Goal: Navigation & Orientation: Find specific page/section

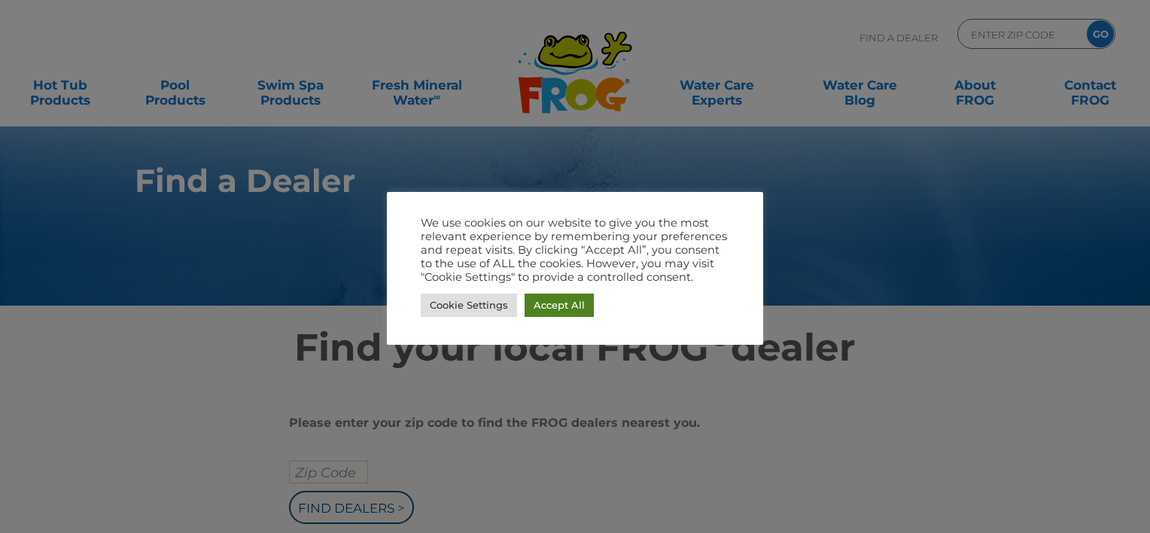
click at [568, 314] on link "Accept All" at bounding box center [558, 304] width 69 height 23
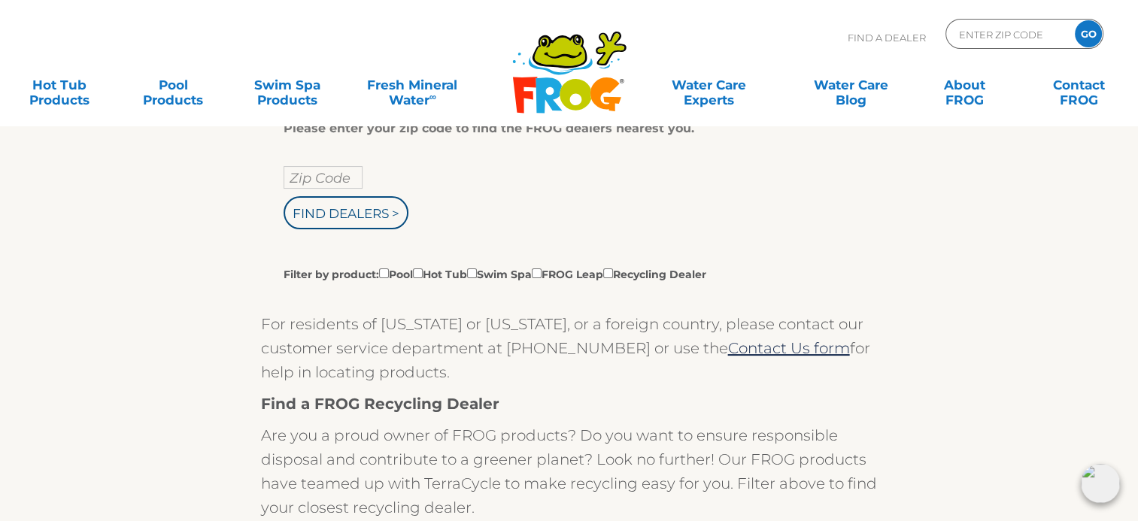
scroll to position [301, 0]
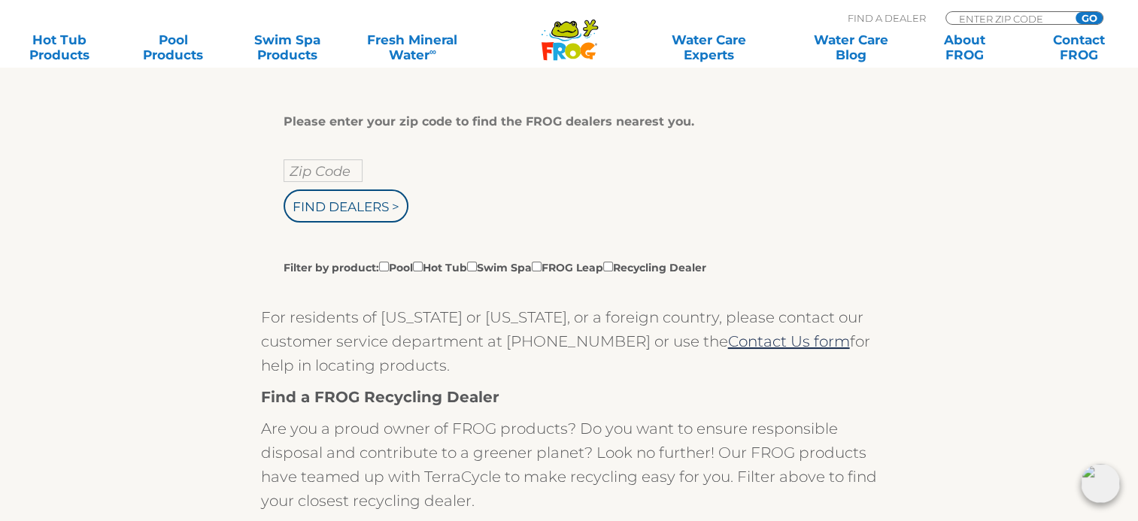
click at [360, 159] on div "Please enter your zip code to find the FROG dealers nearest you. Zip Code Find …" at bounding box center [564, 194] width 560 height 161
click at [334, 180] on input "text" at bounding box center [323, 170] width 79 height 23
type input "26105"
click at [330, 212] on input "Find Dealers >" at bounding box center [346, 206] width 125 height 33
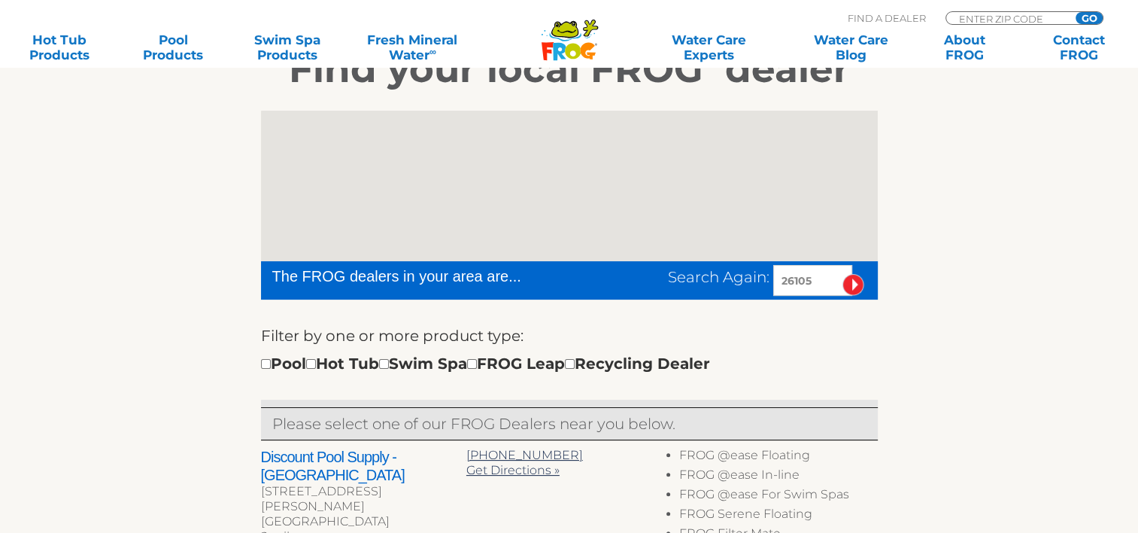
scroll to position [301, 0]
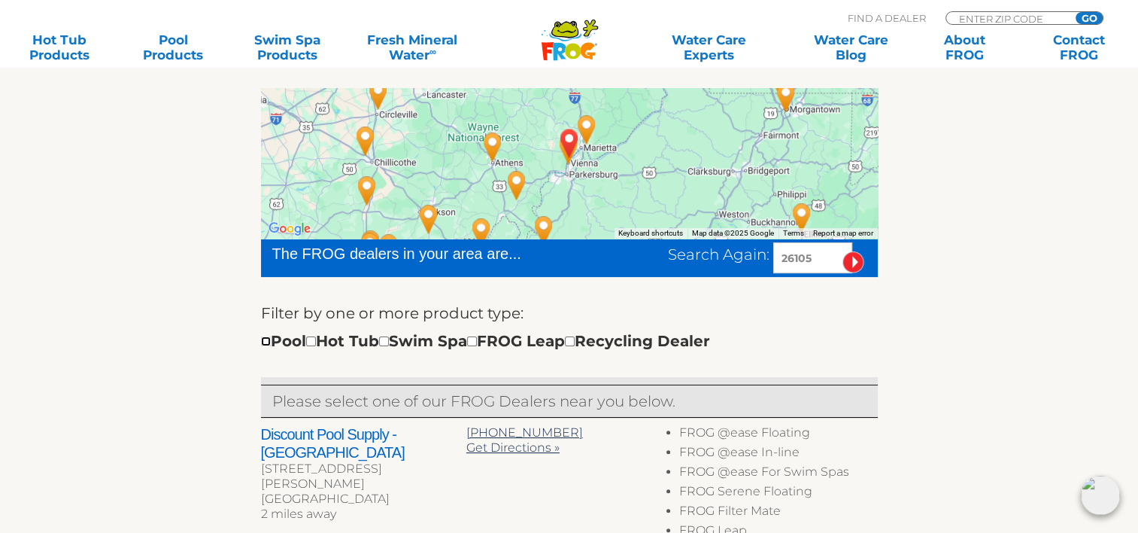
click at [265, 336] on input "checkbox" at bounding box center [266, 341] width 10 height 10
checkbox input "true"
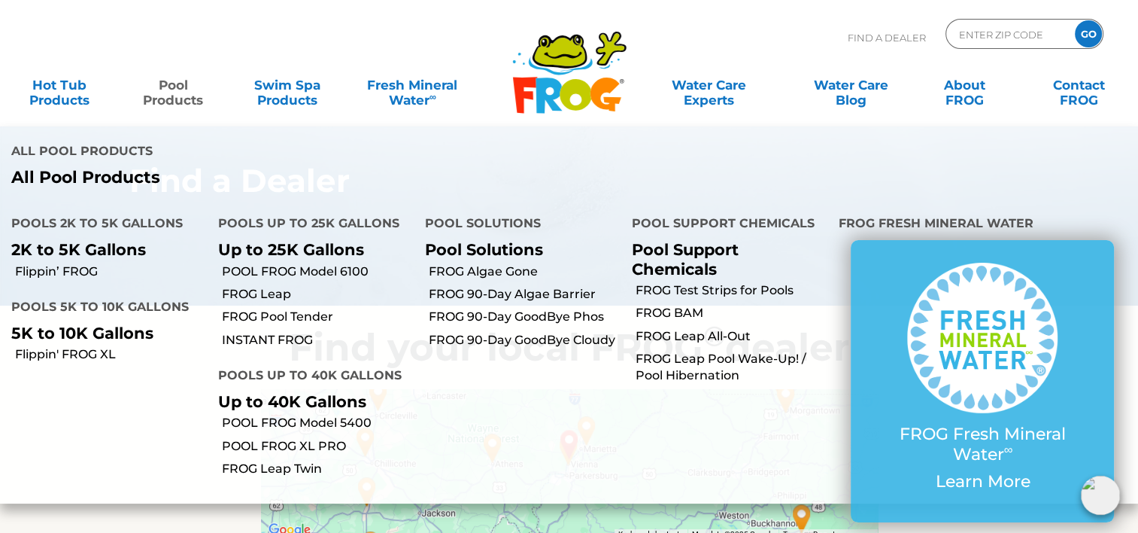
click at [164, 93] on link "Pool Products" at bounding box center [173, 85] width 89 height 30
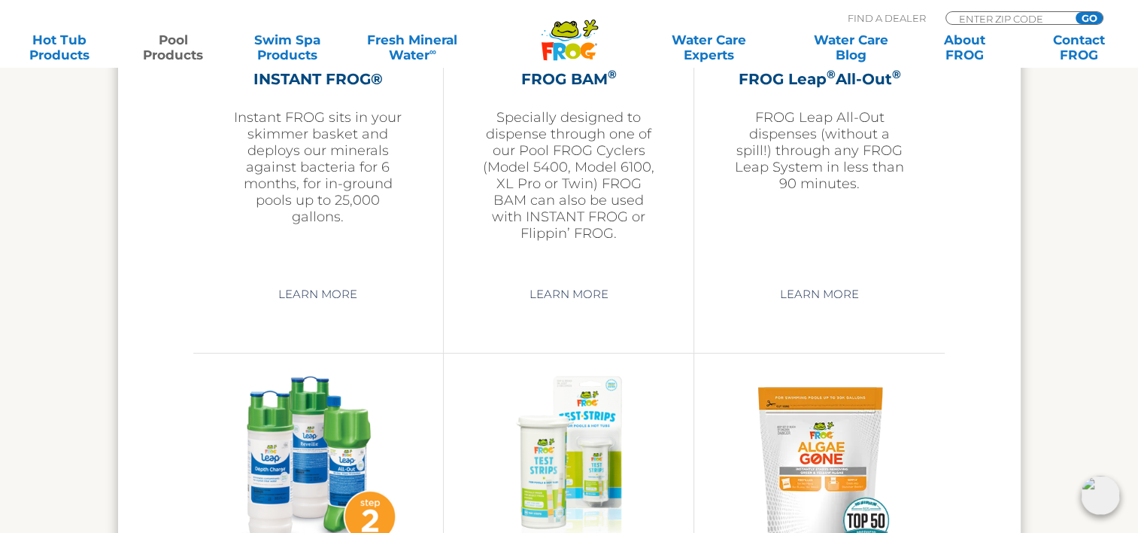
scroll to position [3912, 0]
